Goal: Transaction & Acquisition: Book appointment/travel/reservation

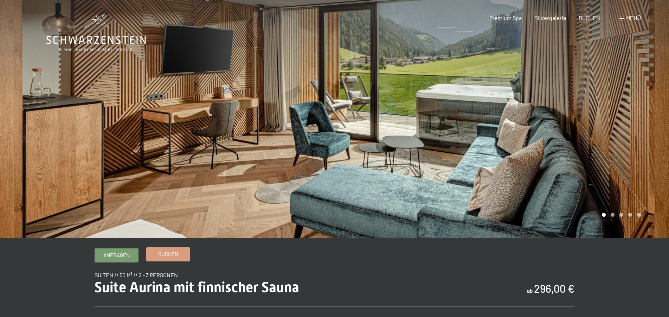
click at [171, 254] on span "Buchen" at bounding box center [168, 253] width 20 height 7
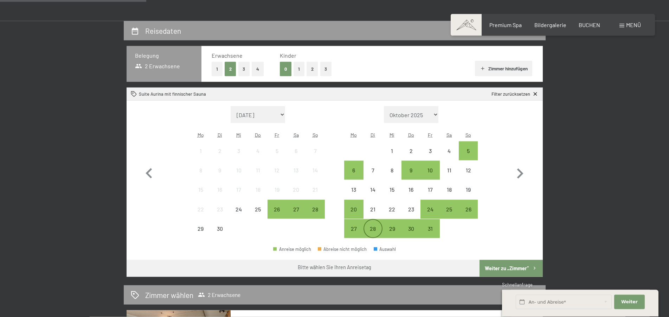
scroll to position [179, 0]
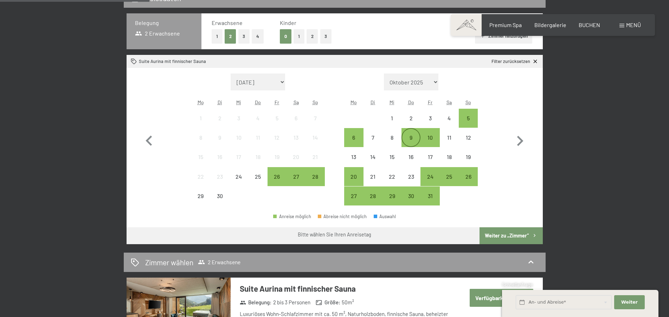
click at [407, 138] on div "9" at bounding box center [411, 144] width 18 height 18
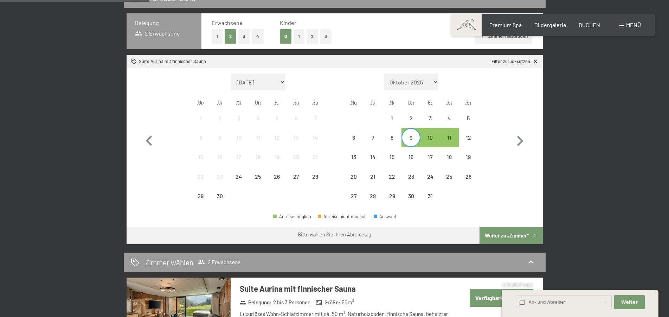
click at [496, 126] on div "Monat/Jahr [DATE] Oktober 2025 [DATE] Dezember 2025 Januar 2026 Februar 2026 Mä…" at bounding box center [334, 140] width 391 height 132
click at [389, 135] on div "8" at bounding box center [392, 144] width 18 height 18
click at [358, 139] on div "6" at bounding box center [354, 144] width 18 height 18
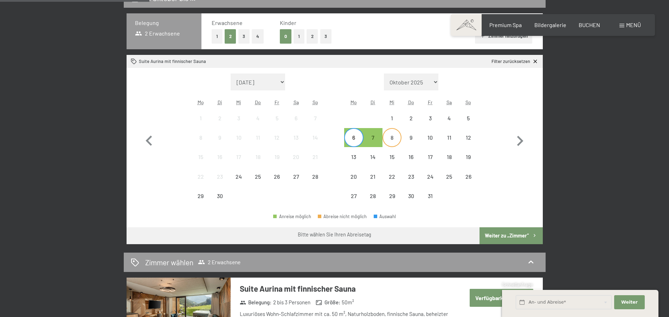
click at [394, 138] on div "8" at bounding box center [392, 144] width 18 height 18
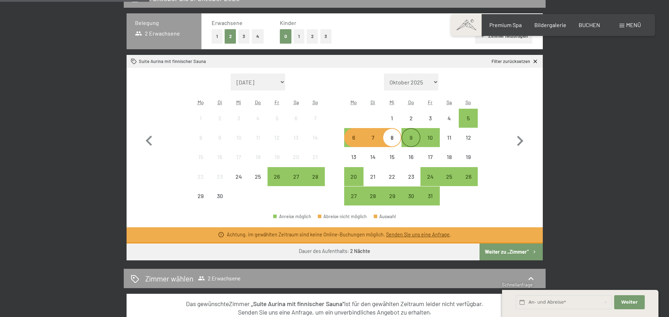
click at [410, 138] on div "9" at bounding box center [411, 144] width 18 height 18
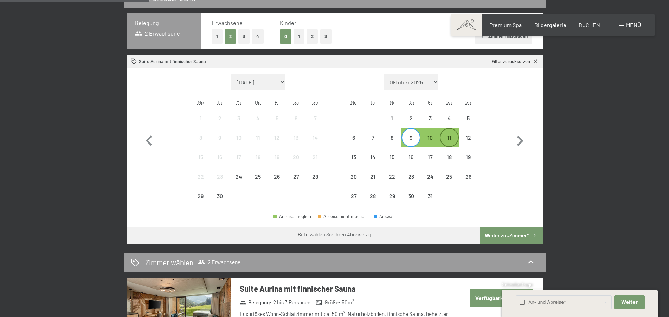
click at [451, 139] on div "11" at bounding box center [450, 144] width 18 height 18
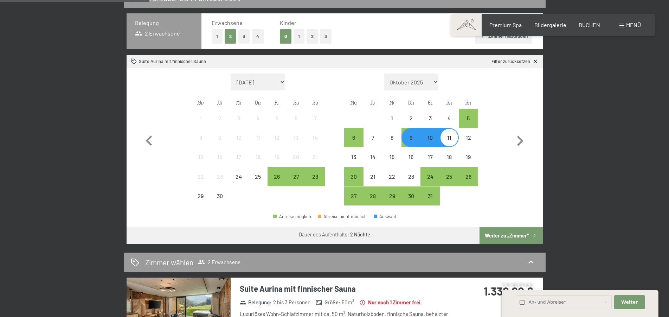
click at [501, 234] on button "Weiter zu „Zimmer“" at bounding box center [511, 235] width 63 height 17
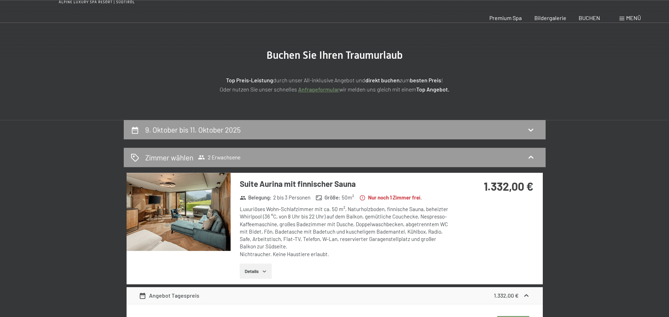
scroll to position [0, 0]
